Goal: Task Accomplishment & Management: Complete application form

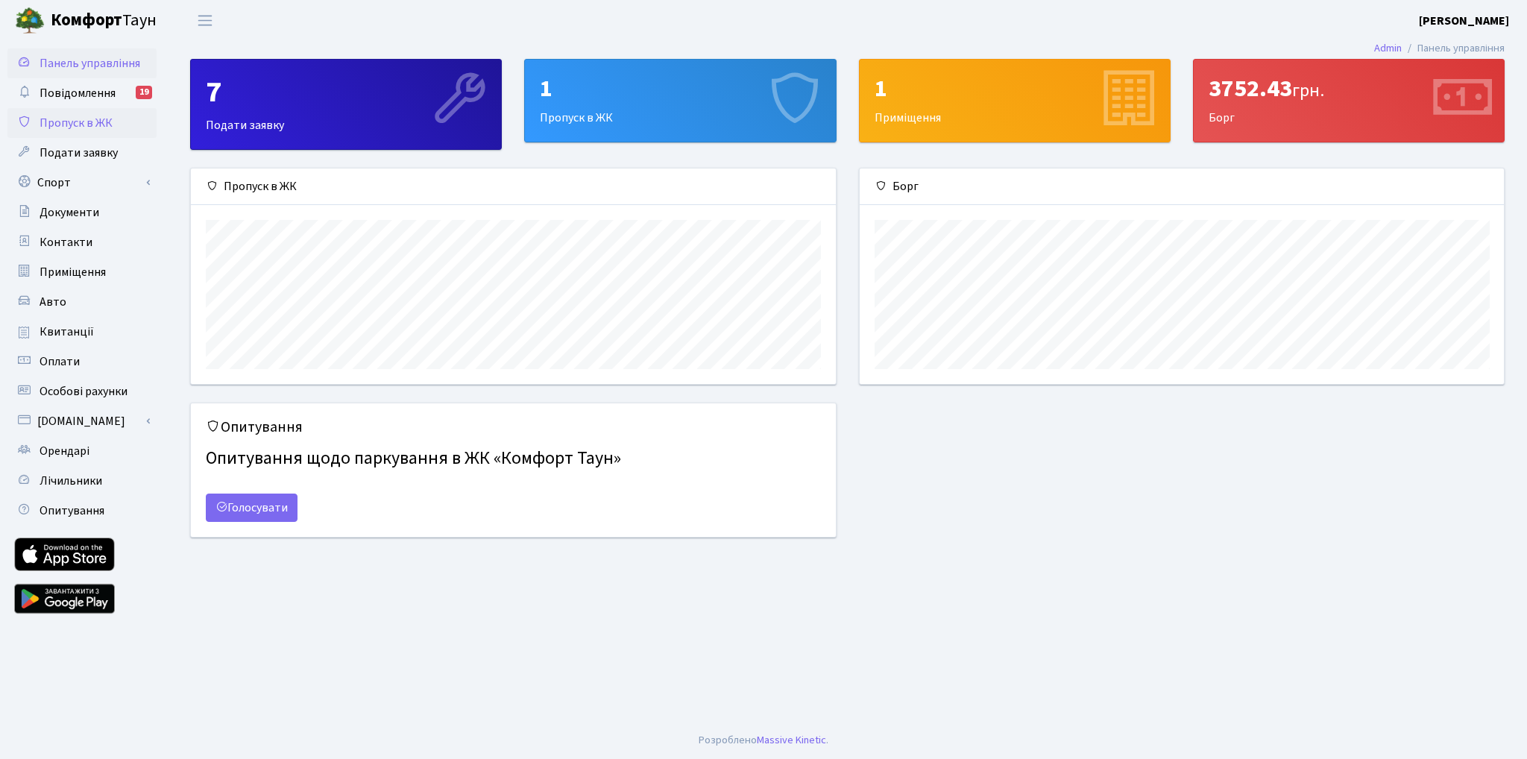
scroll to position [215, 644]
click at [90, 126] on span "Пропуск в ЖК" at bounding box center [76, 123] width 73 height 16
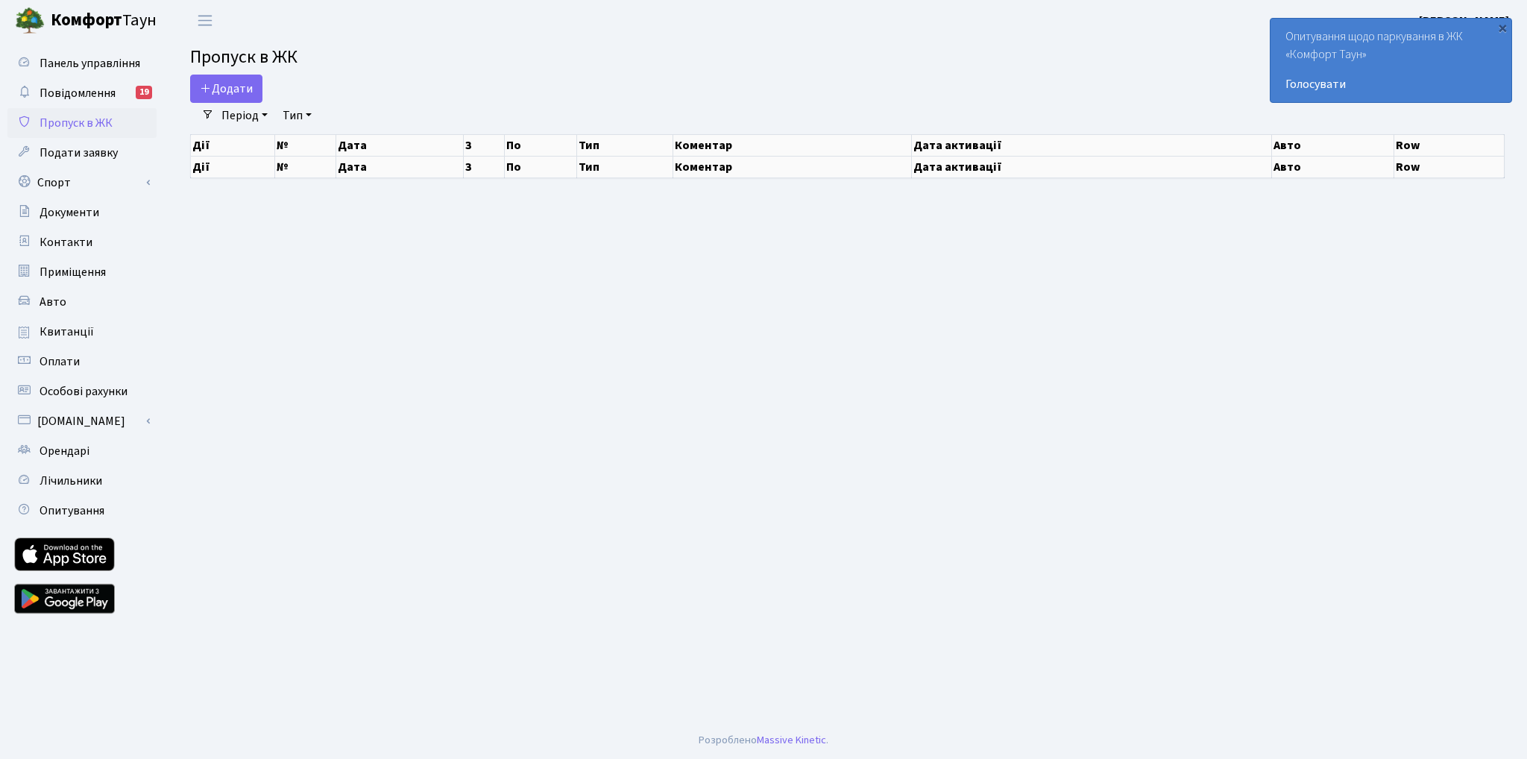
select select "25"
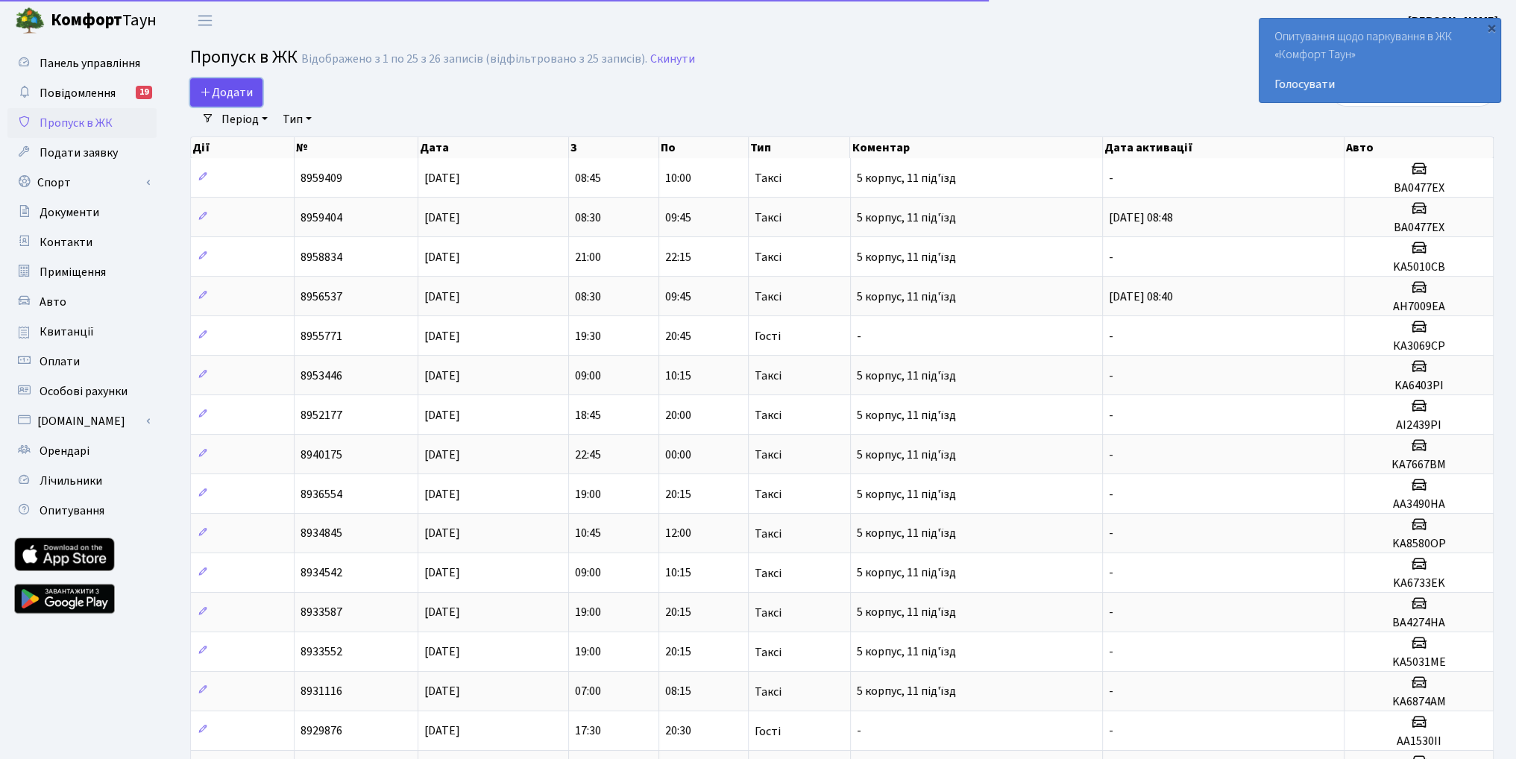
click at [225, 93] on span "Додати" at bounding box center [226, 92] width 53 height 16
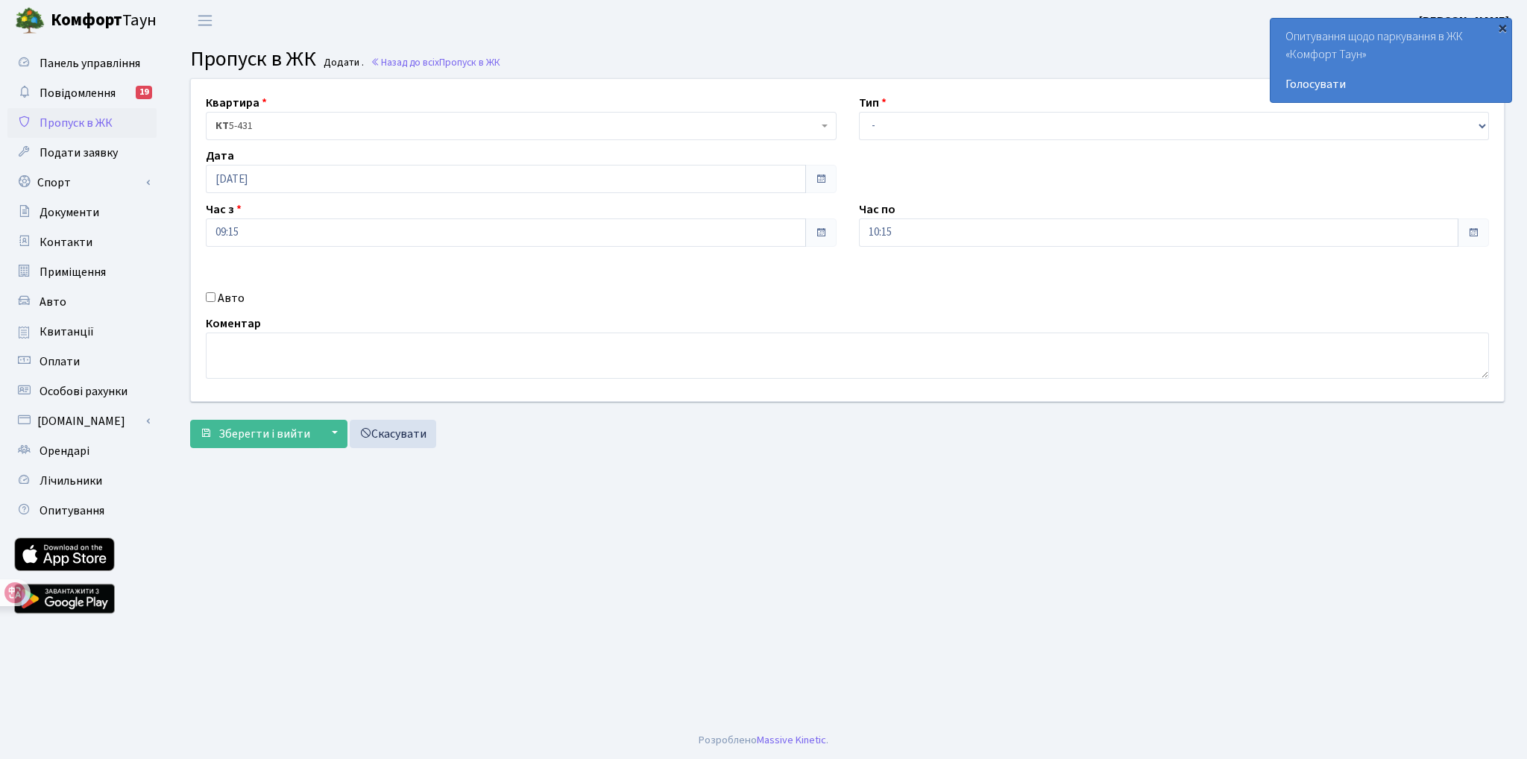
click at [1504, 26] on div "×" at bounding box center [1502, 27] width 15 height 15
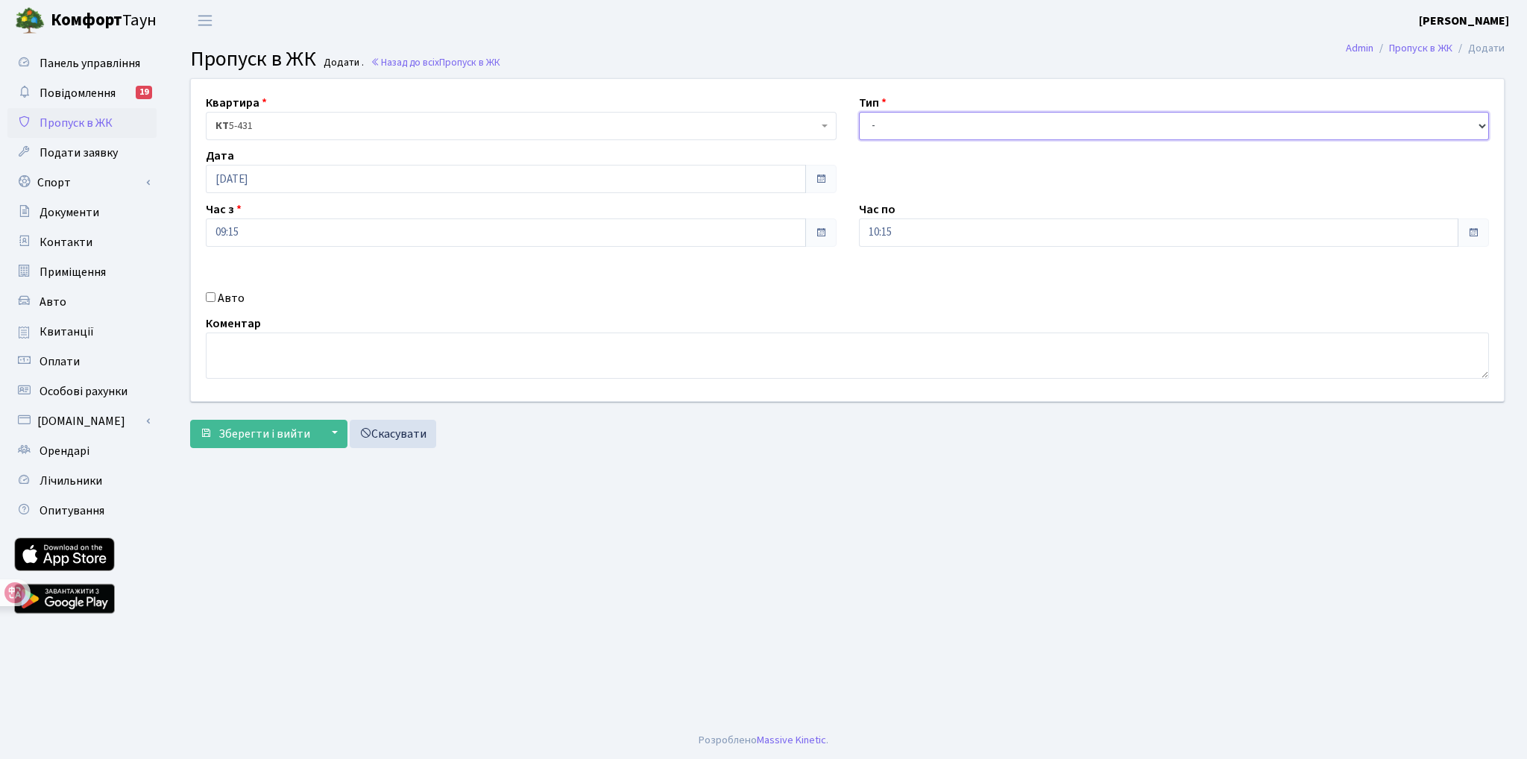
click at [915, 117] on select "- Доставка Таксі Гості Сервіс" at bounding box center [1174, 126] width 631 height 28
select select "3"
click at [859, 112] on select "- Доставка Таксі Гості Сервіс" at bounding box center [1174, 126] width 631 height 28
type textarea "в"
click at [227, 301] on label "Авто" at bounding box center [231, 298] width 27 height 18
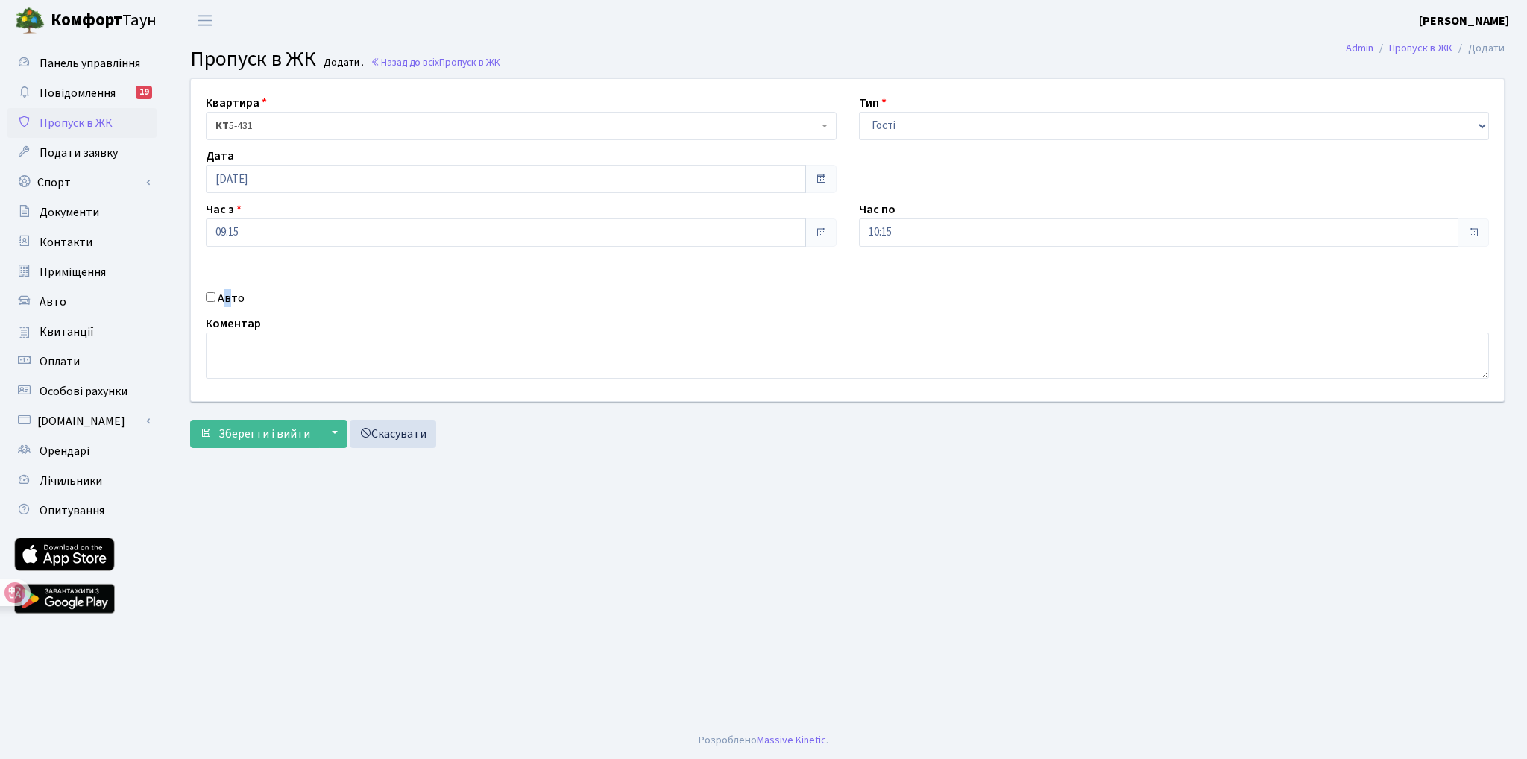
click at [214, 296] on input "Авто" at bounding box center [211, 297] width 10 height 10
checkbox input "true"
paste input "АА2946ОО"
type input "АА2946ОО"
click at [262, 440] on span "Зберегти і вийти" at bounding box center [264, 434] width 92 height 16
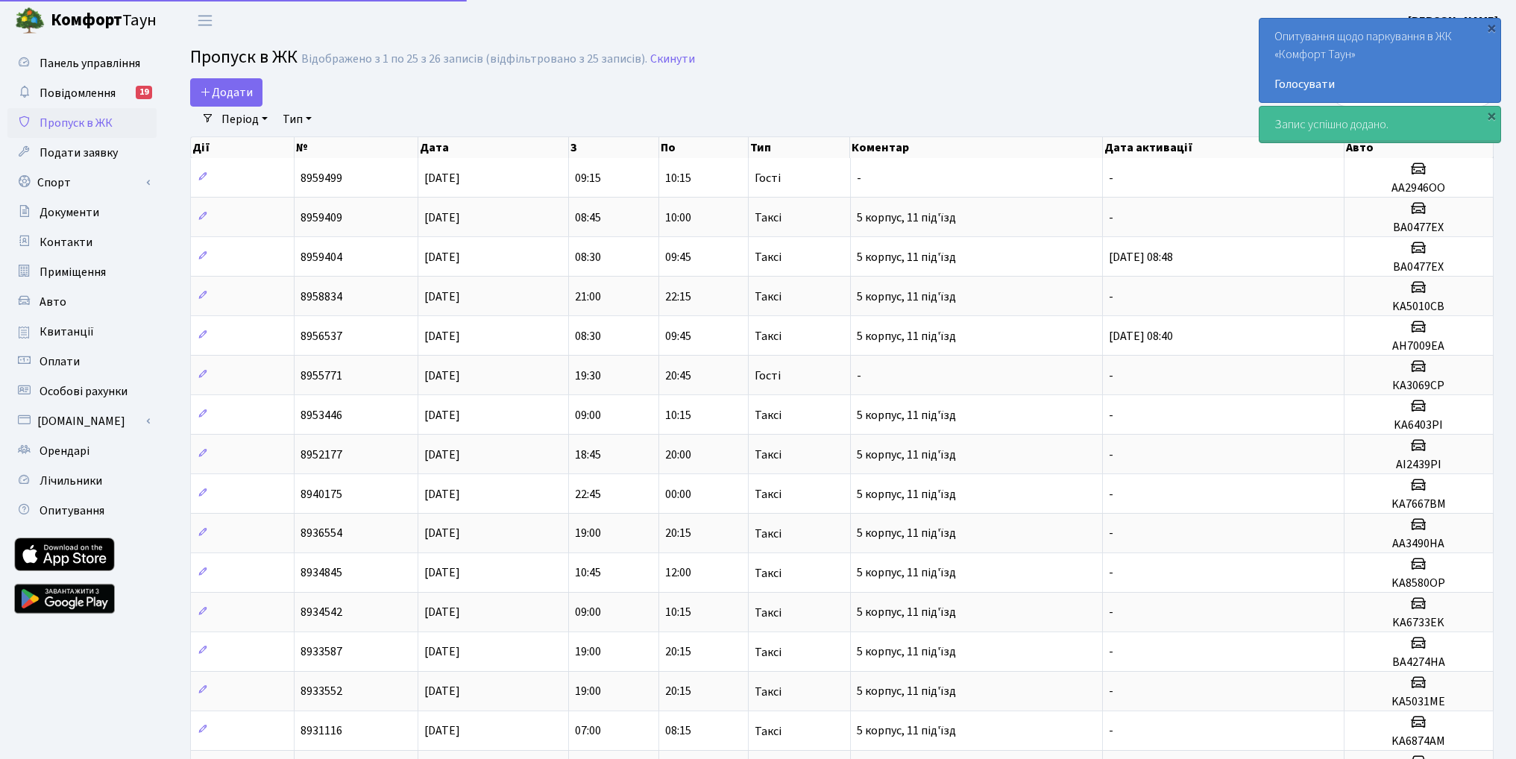
select select "25"
click at [1492, 29] on div "×" at bounding box center [1491, 27] width 15 height 15
